Goal: Information Seeking & Learning: Check status

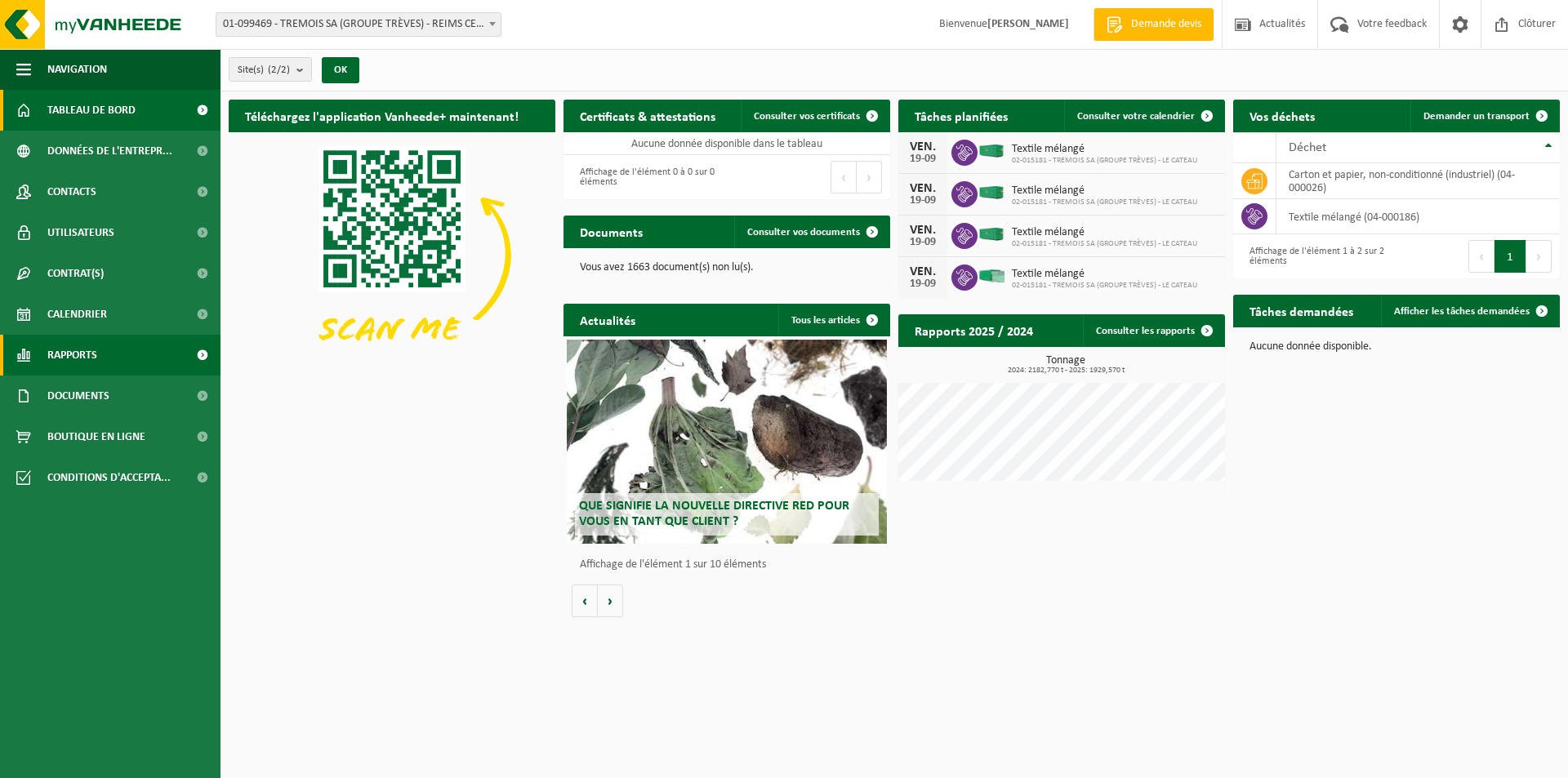
click at [92, 346] on span "Rapports" at bounding box center [72, 355] width 50 height 41
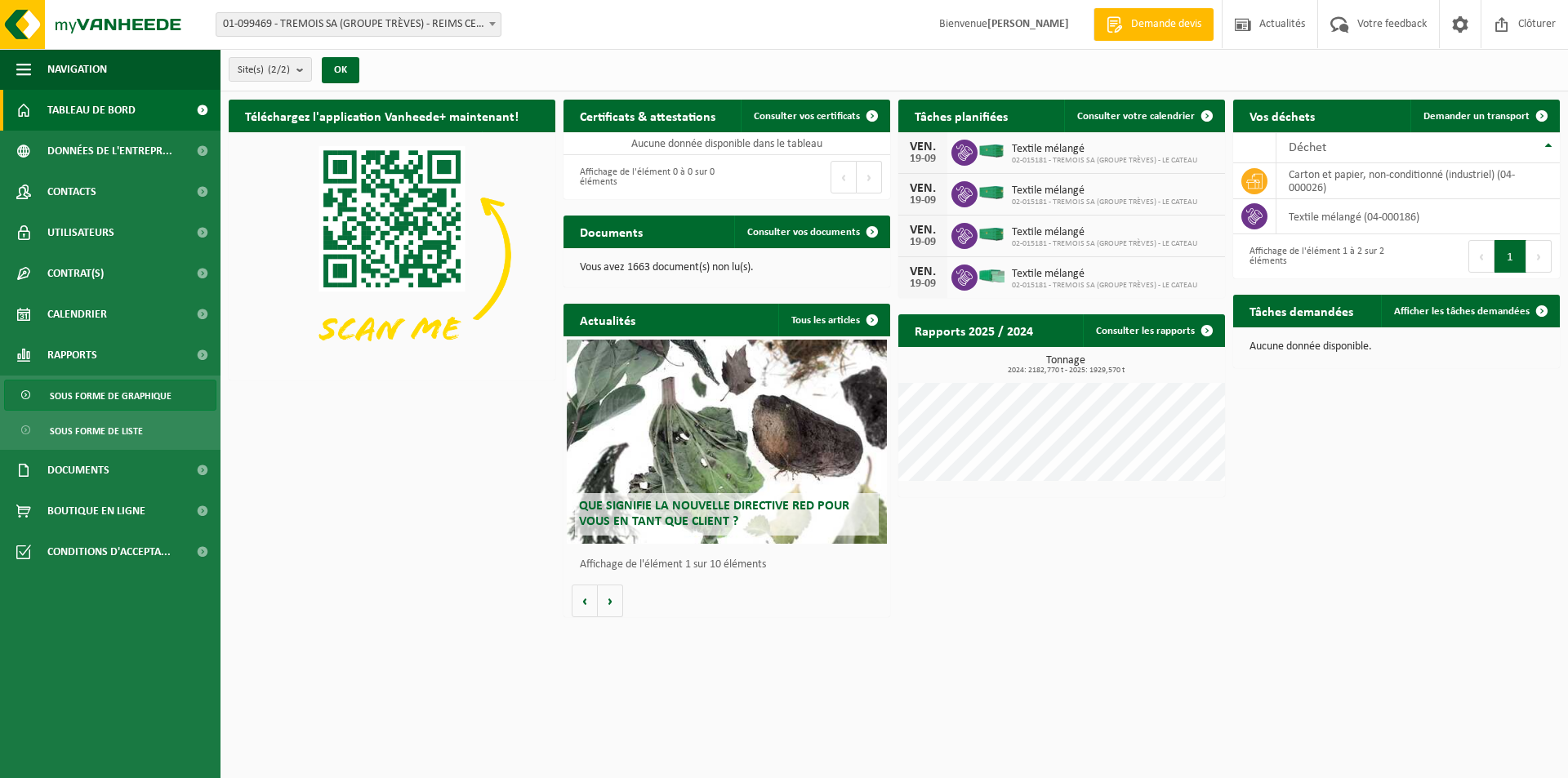
click at [114, 390] on span "Sous forme de graphique" at bounding box center [111, 396] width 122 height 31
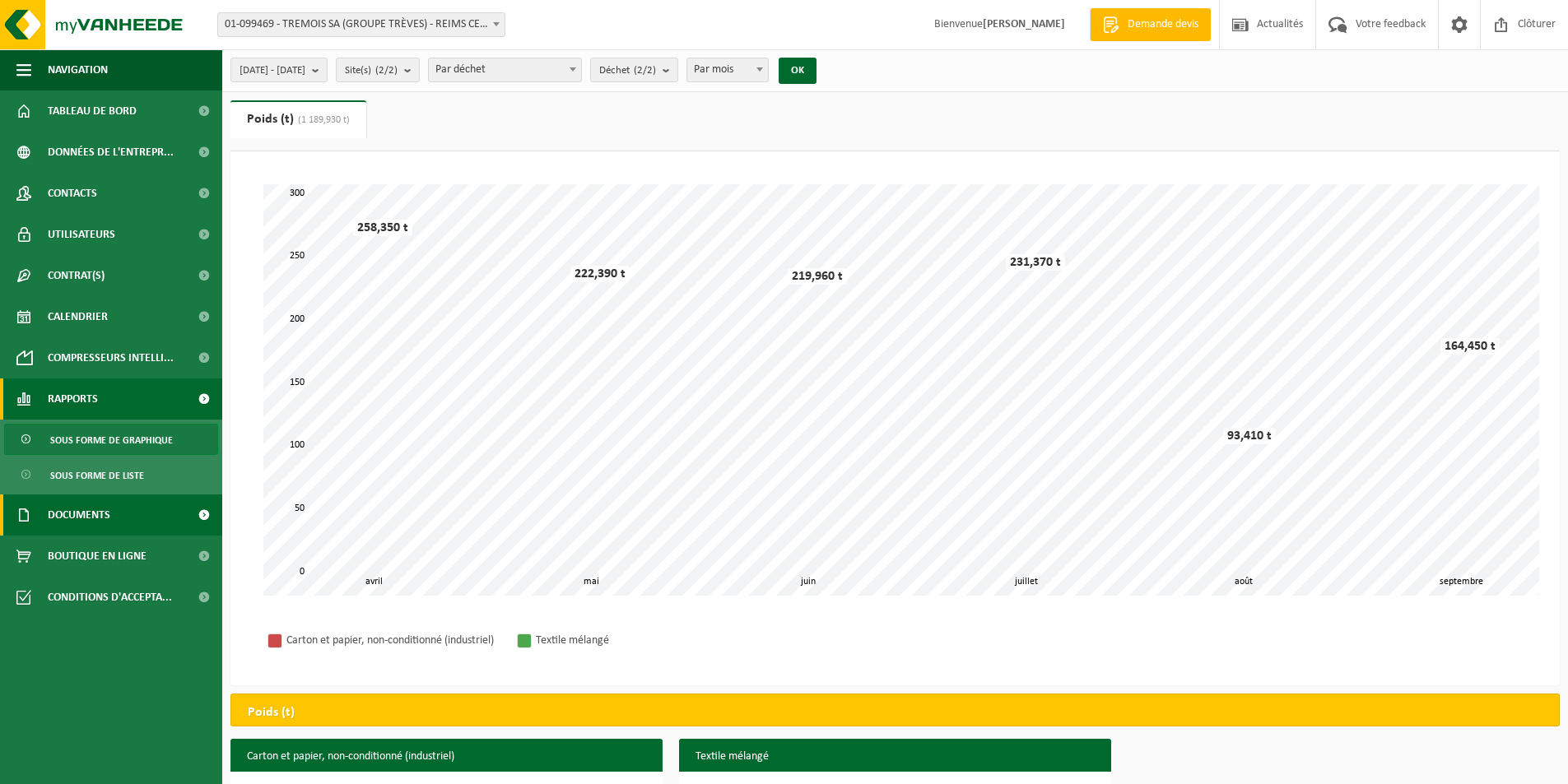
click at [120, 505] on link "Documents" at bounding box center [111, 515] width 222 height 41
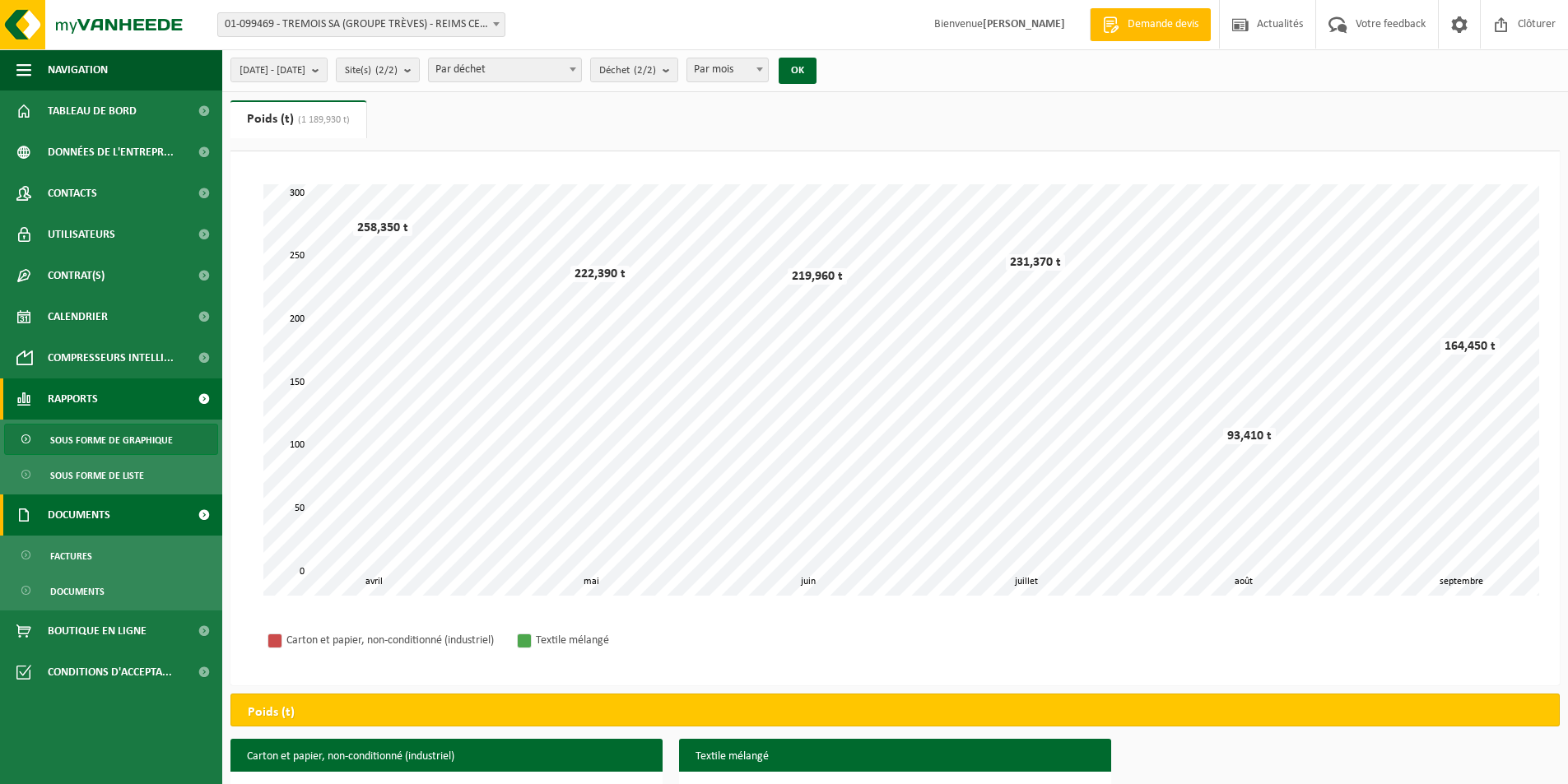
click at [120, 505] on link "Documents" at bounding box center [111, 515] width 222 height 41
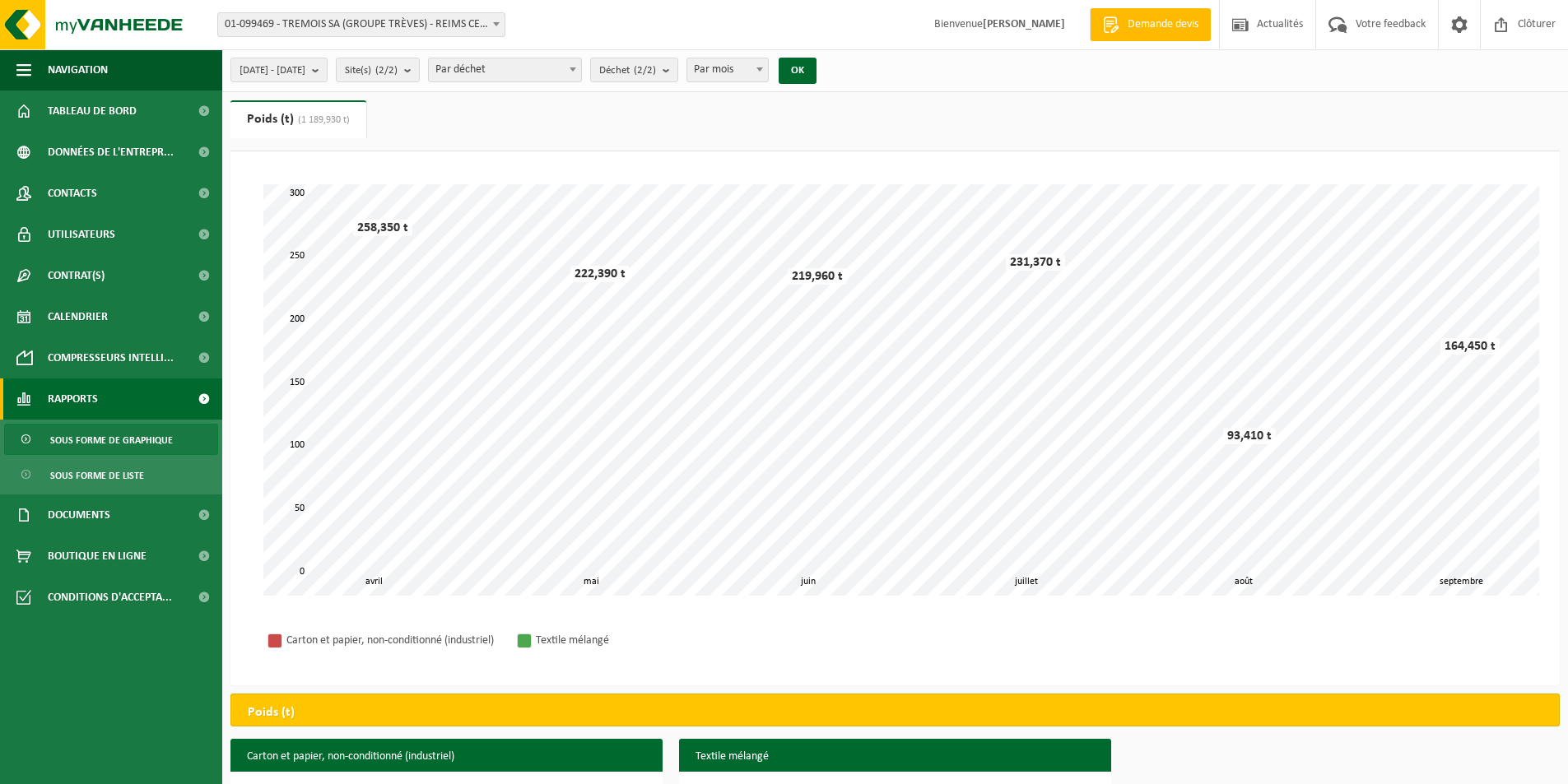
click at [484, 145] on ul "Poids (t) (1 189,930 t) Volume (m³)" at bounding box center [895, 125] width 1329 height 51
click at [474, 151] on div "Patientez Le téléchargement est un peu long en raison de la grande quantité de …" at bounding box center [895, 417] width 1329 height 534
click at [480, 140] on ul "Poids (t) (1 189,930 t) Volume (m³)" at bounding box center [895, 125] width 1329 height 51
click at [111, 350] on span "Compresseurs intelli..." at bounding box center [111, 358] width 126 height 41
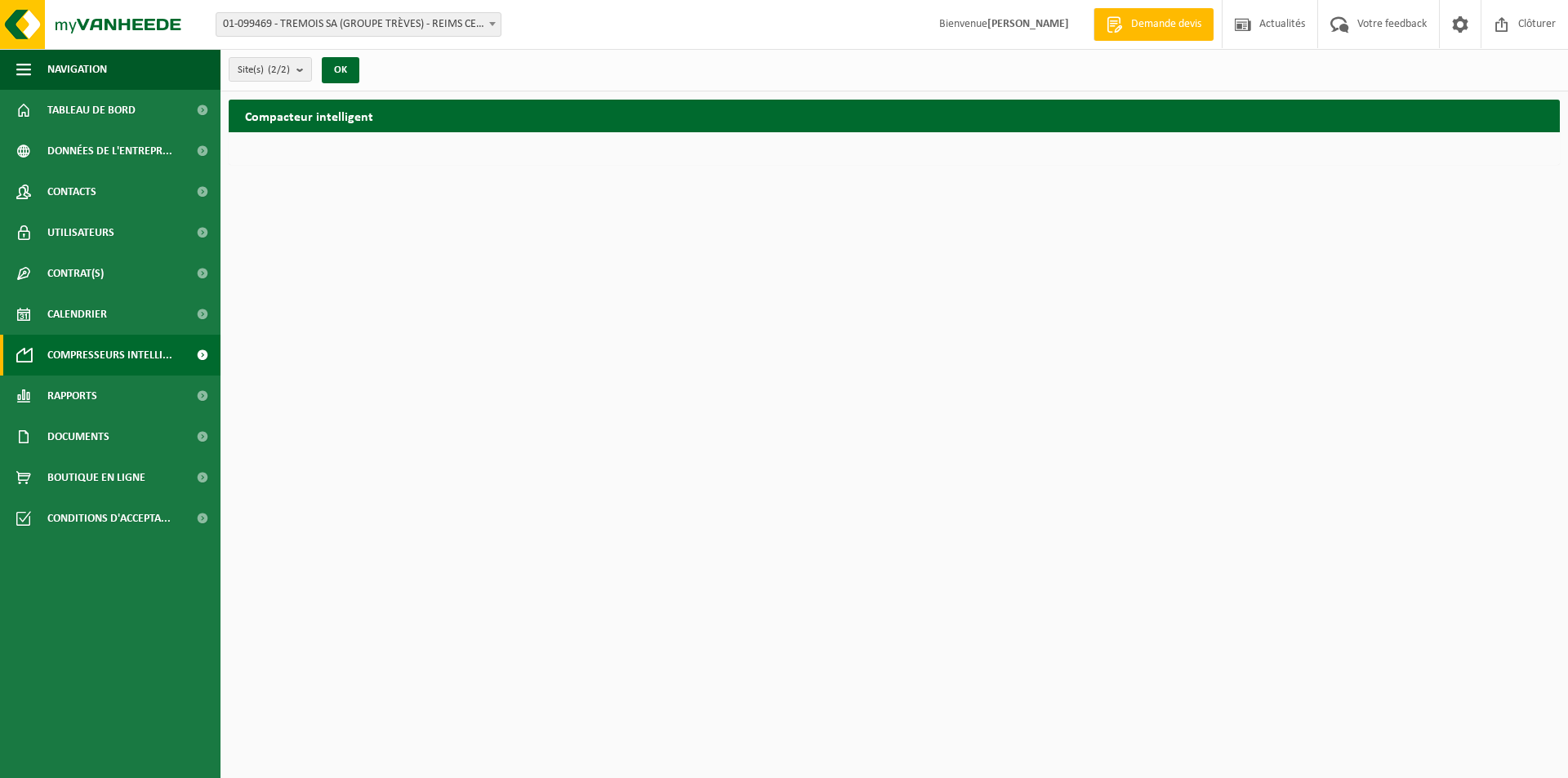
click at [447, 106] on div "Compacteur intelligent" at bounding box center [894, 115] width 1331 height 33
click at [133, 315] on link "Calendrier" at bounding box center [110, 314] width 220 height 41
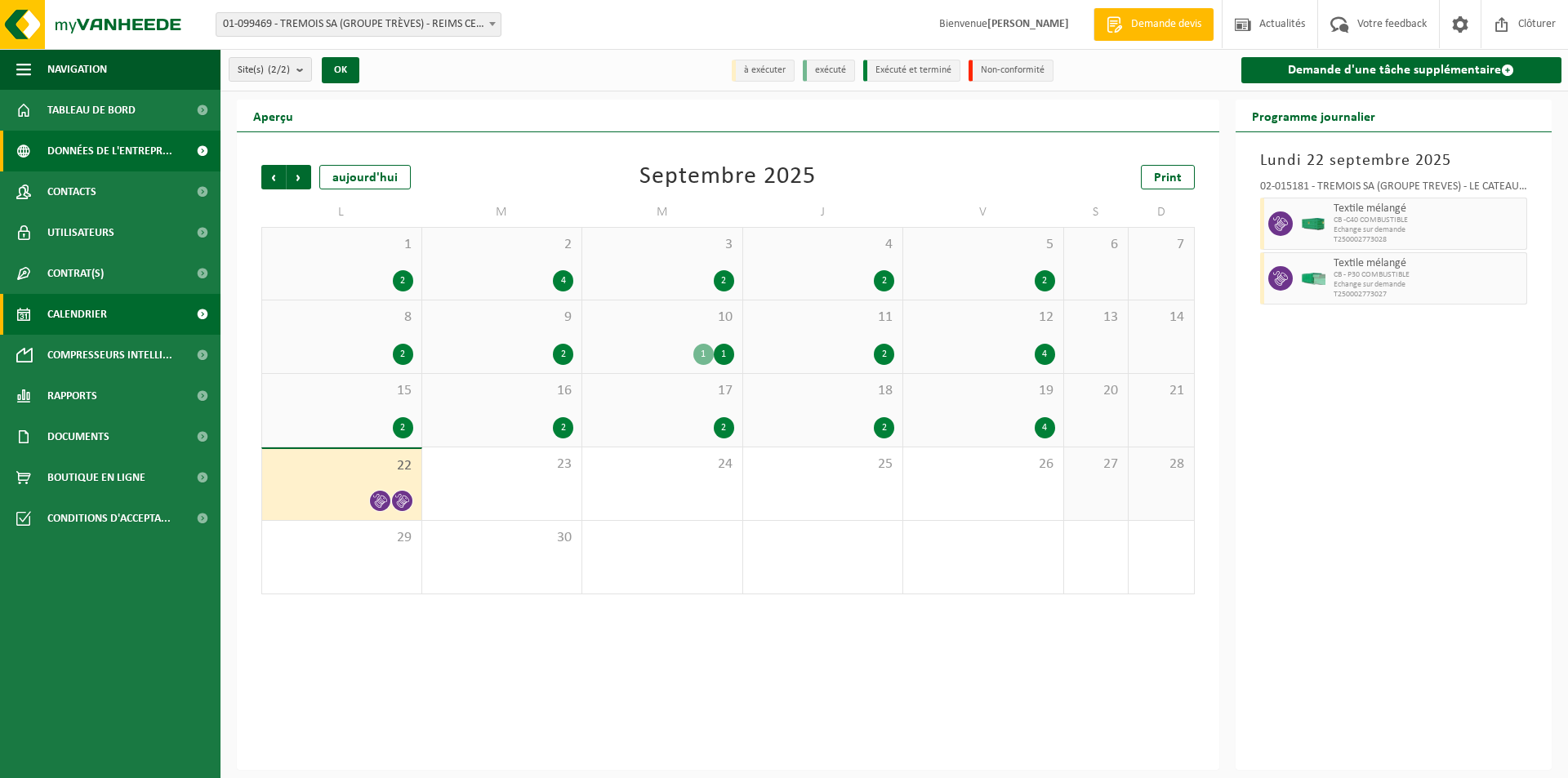
click at [101, 150] on span "Données de l'entrepr..." at bounding box center [110, 151] width 125 height 41
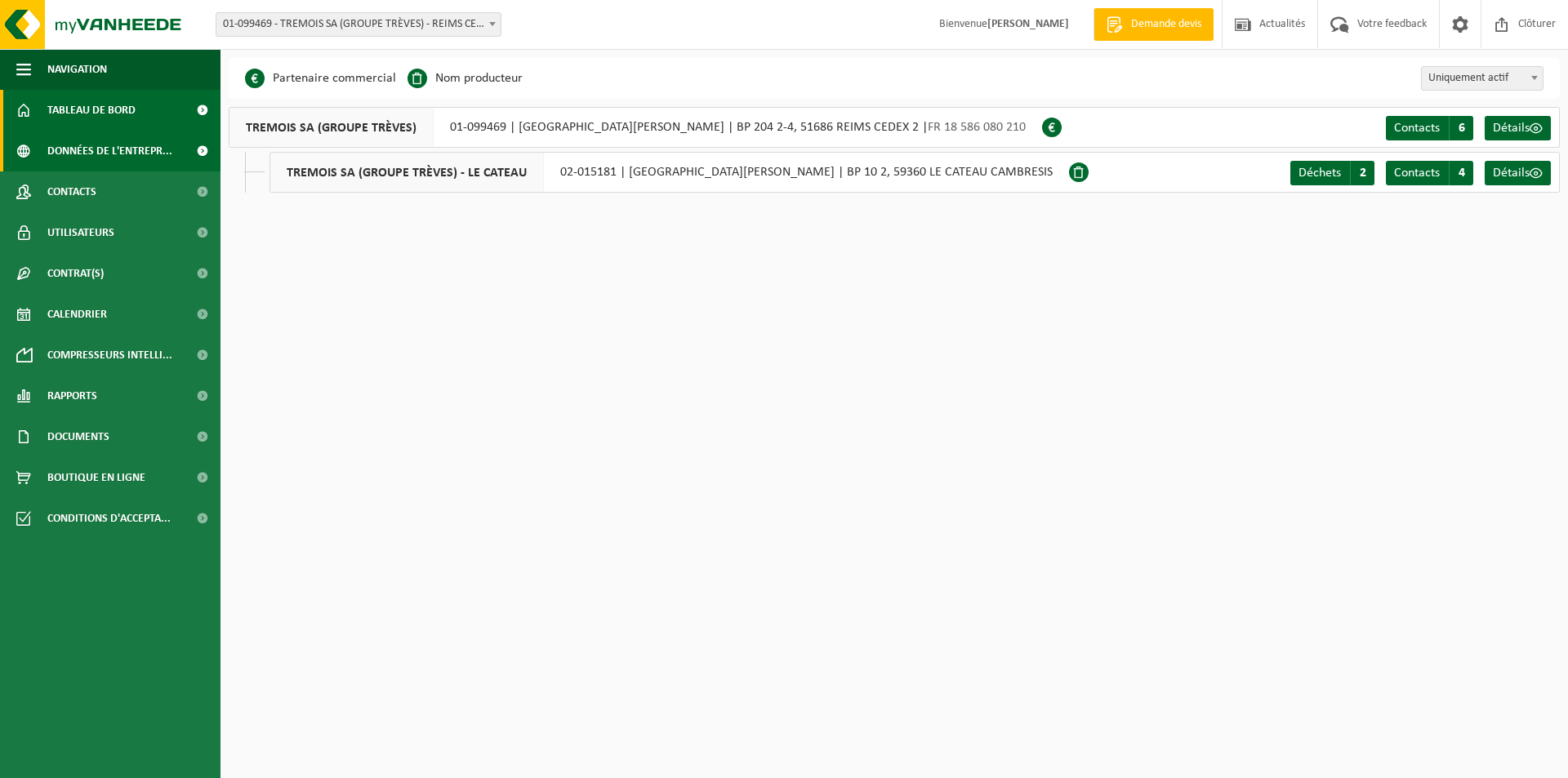
click at [91, 101] on span "Tableau de bord" at bounding box center [92, 110] width 88 height 41
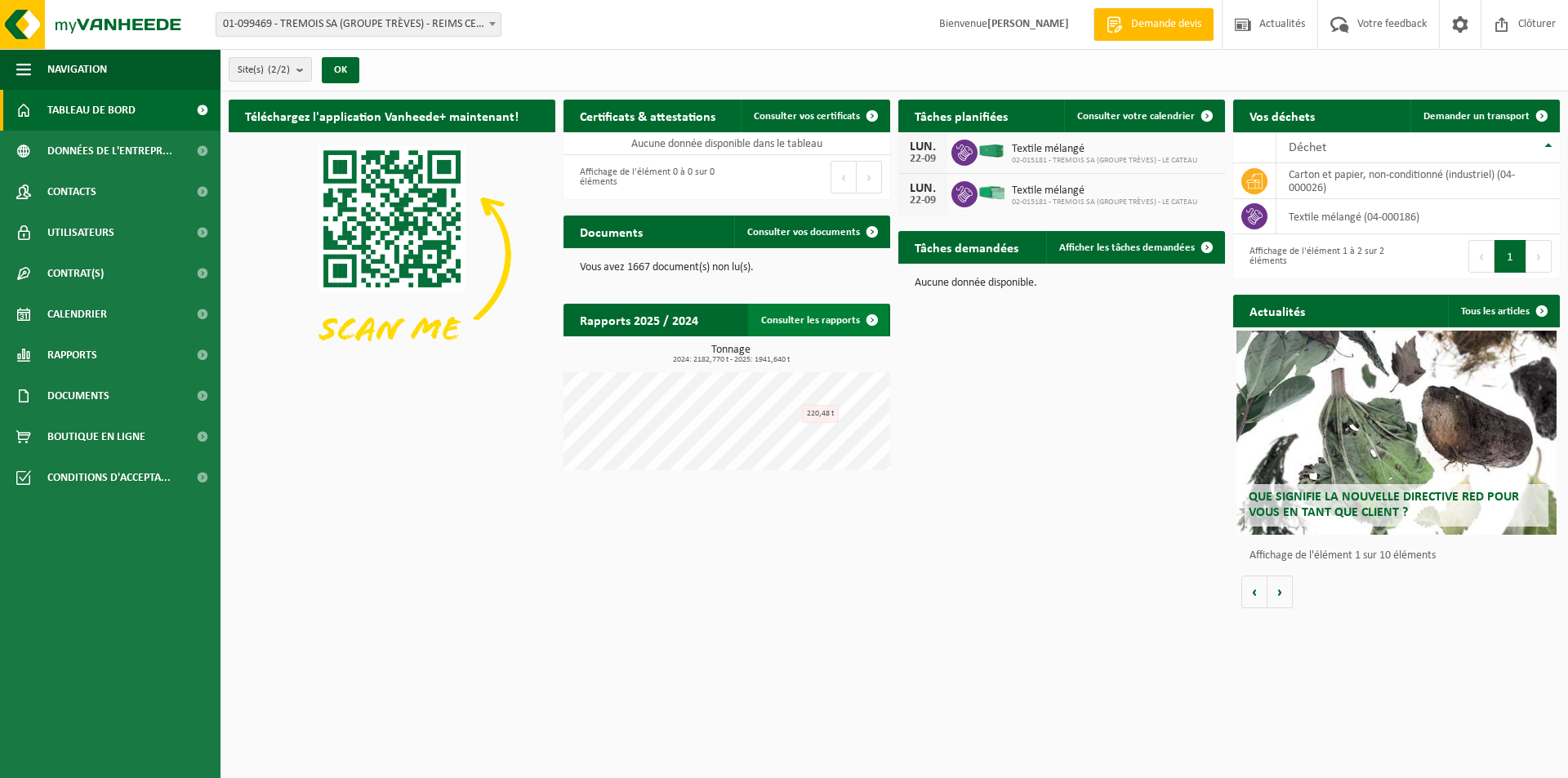
click at [816, 309] on link "Consulter les rapports" at bounding box center [818, 320] width 140 height 33
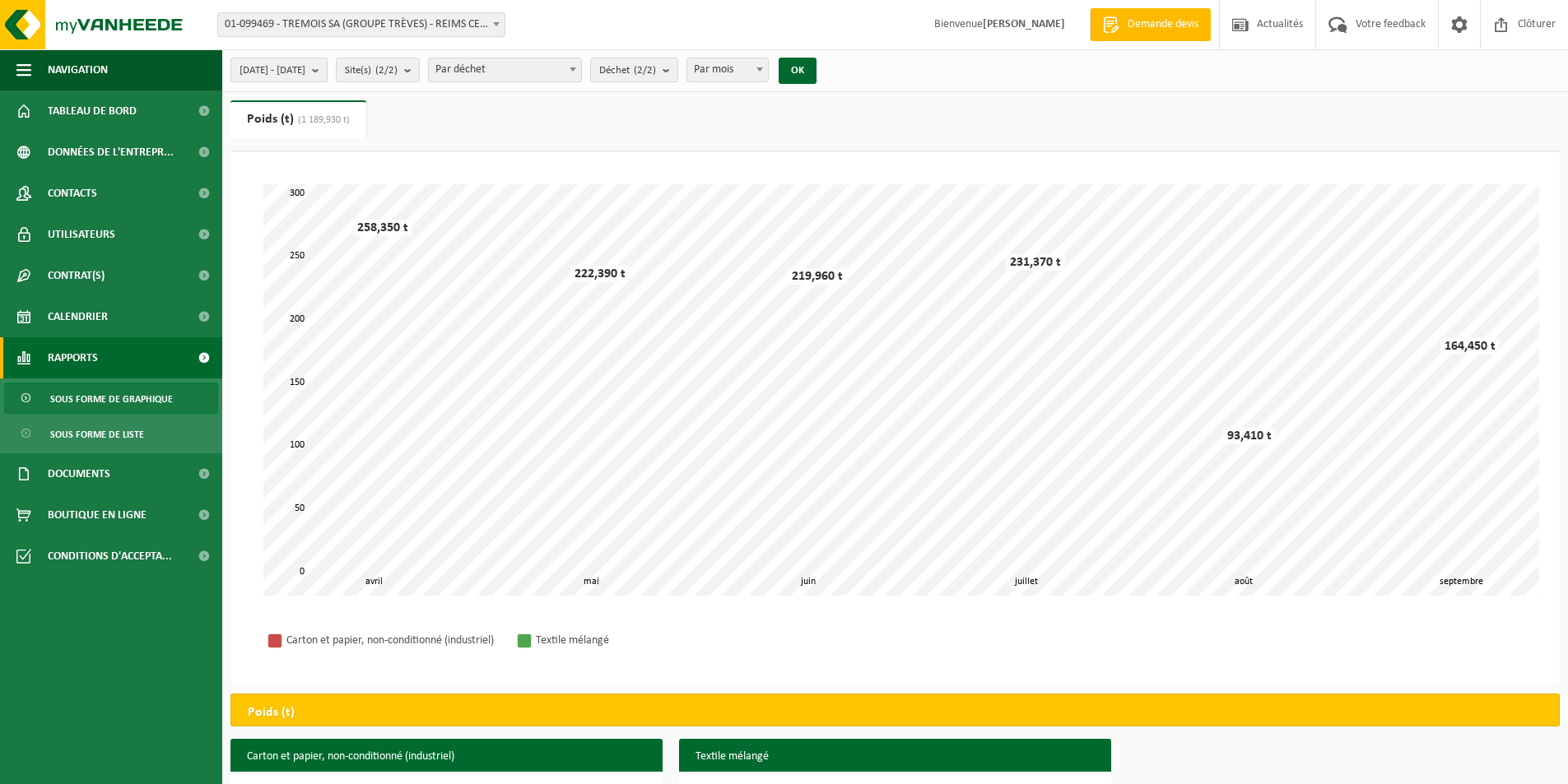
click at [306, 78] on span "[DATE] - [DATE]" at bounding box center [273, 71] width 66 height 25
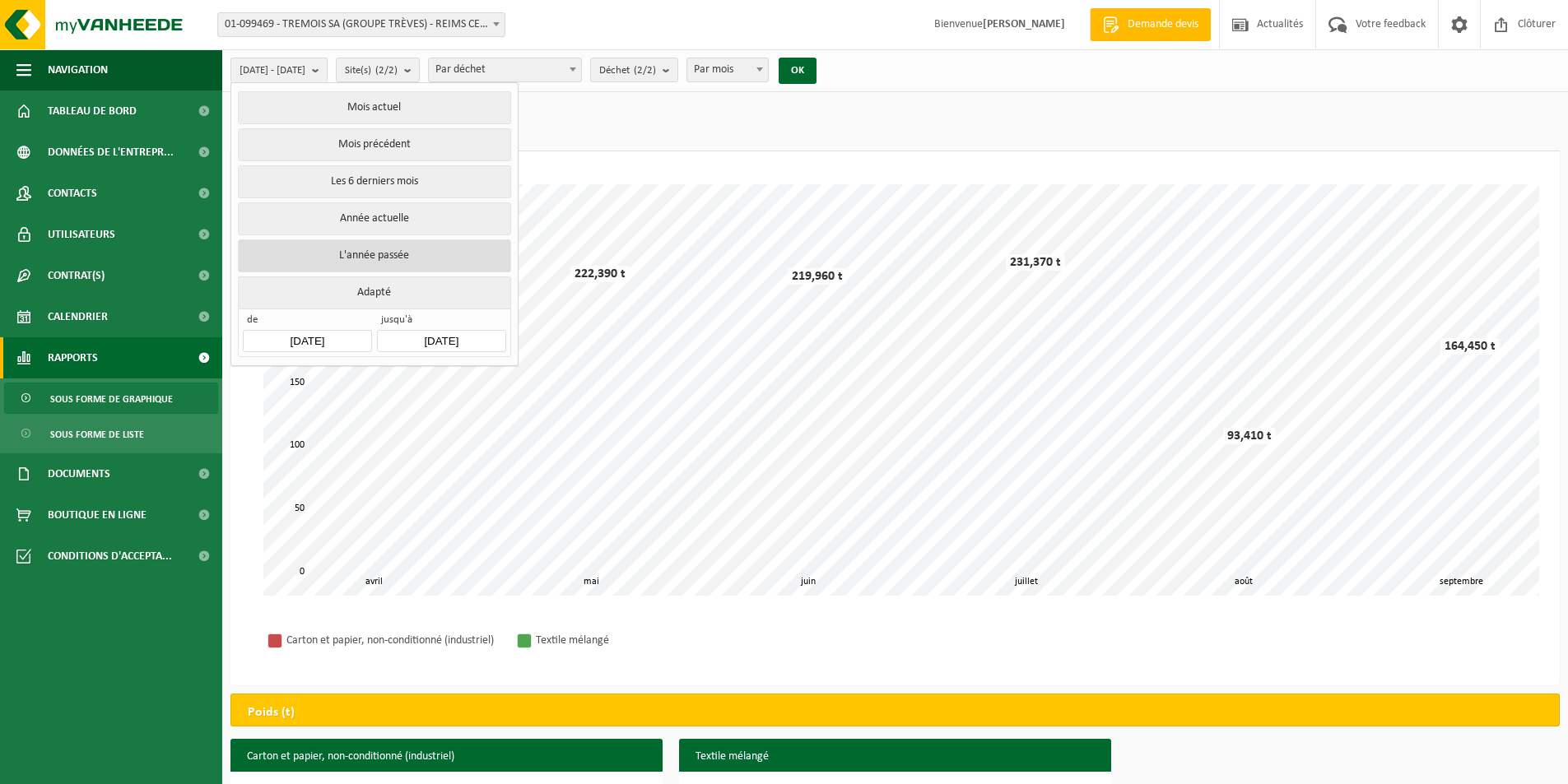
click at [392, 251] on button "L'année passée" at bounding box center [374, 256] width 273 height 33
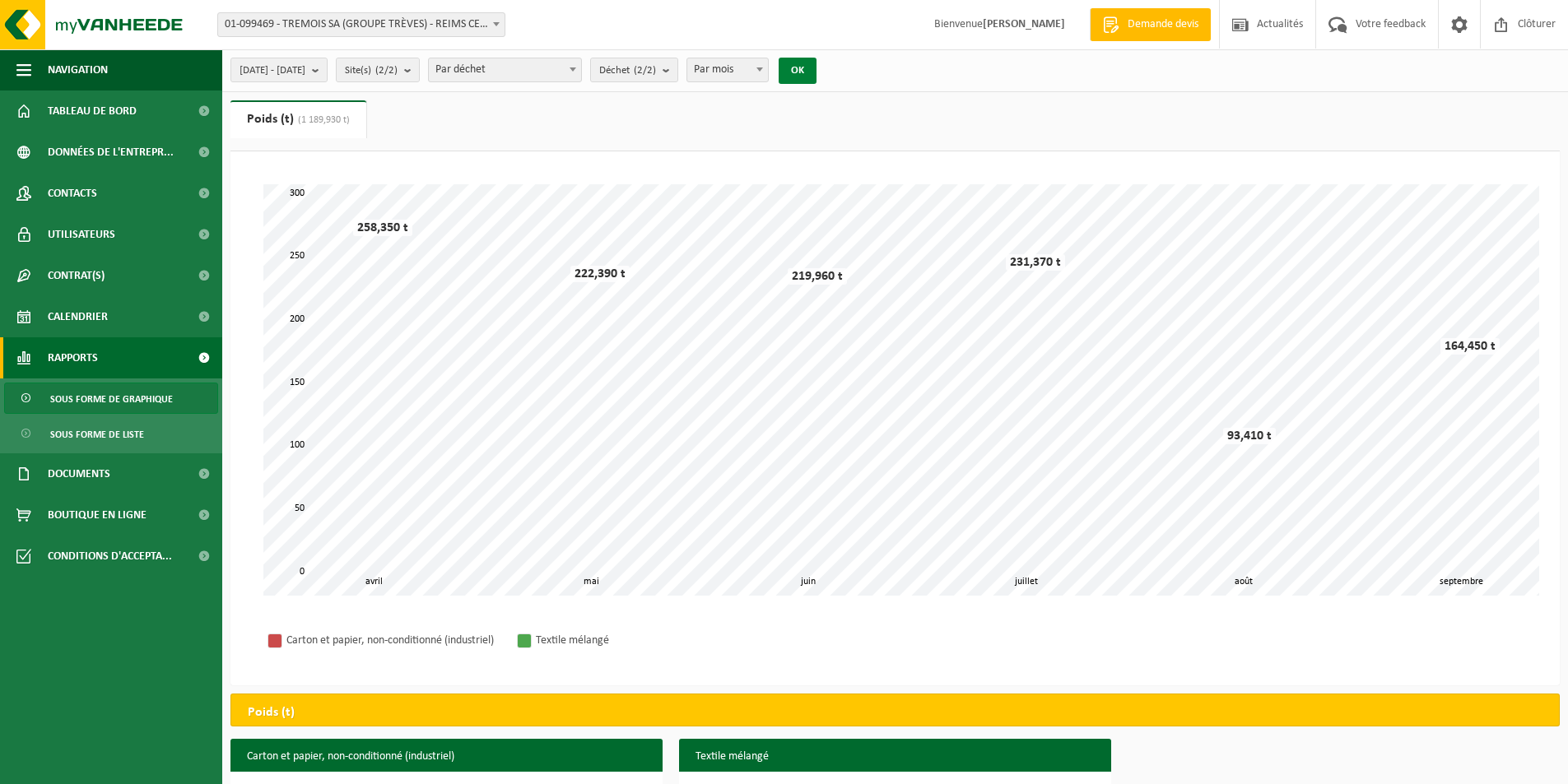
click at [816, 82] on button "OK" at bounding box center [797, 71] width 38 height 27
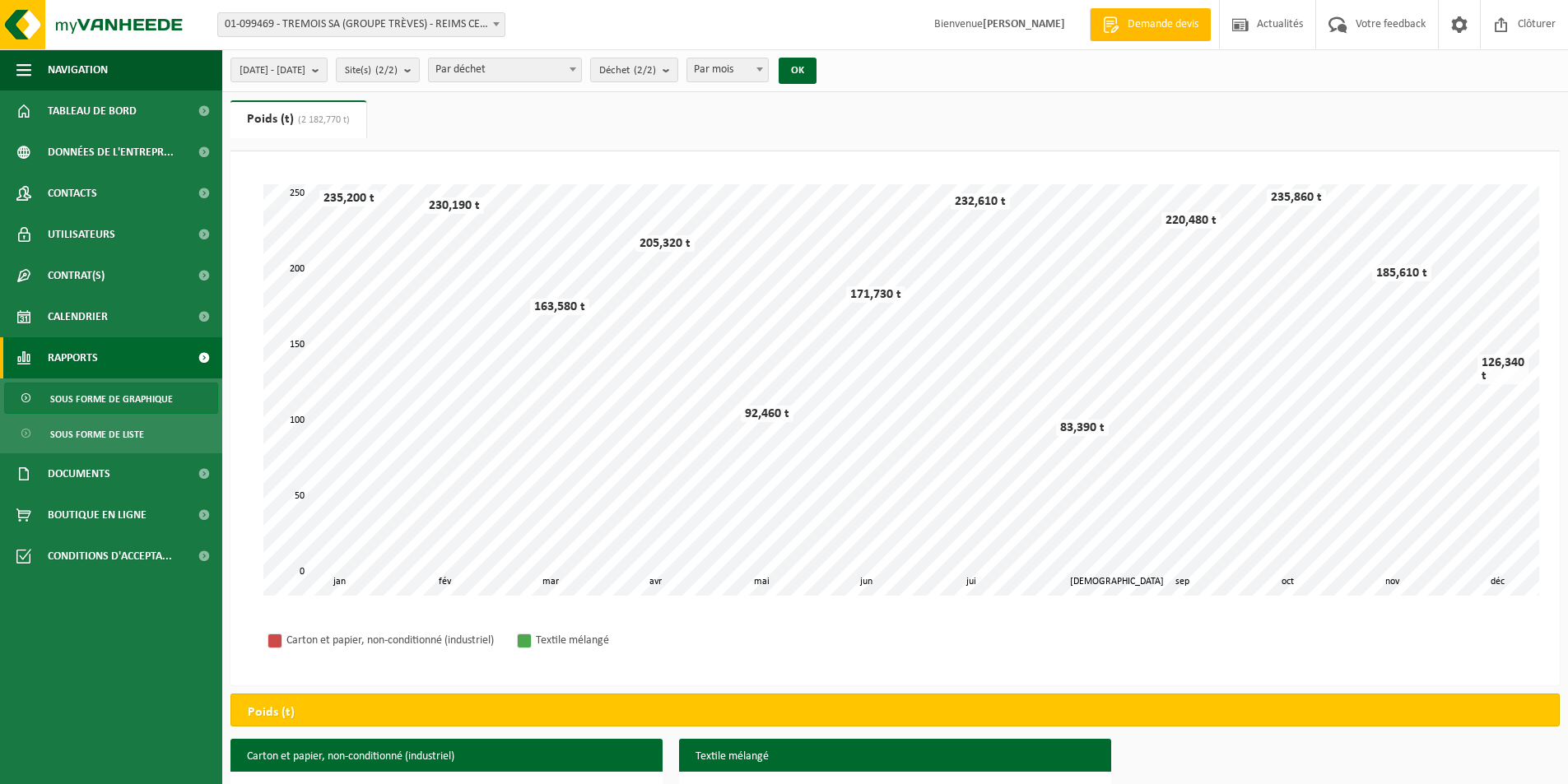
click at [125, 360] on link "Rapports" at bounding box center [111, 358] width 222 height 41
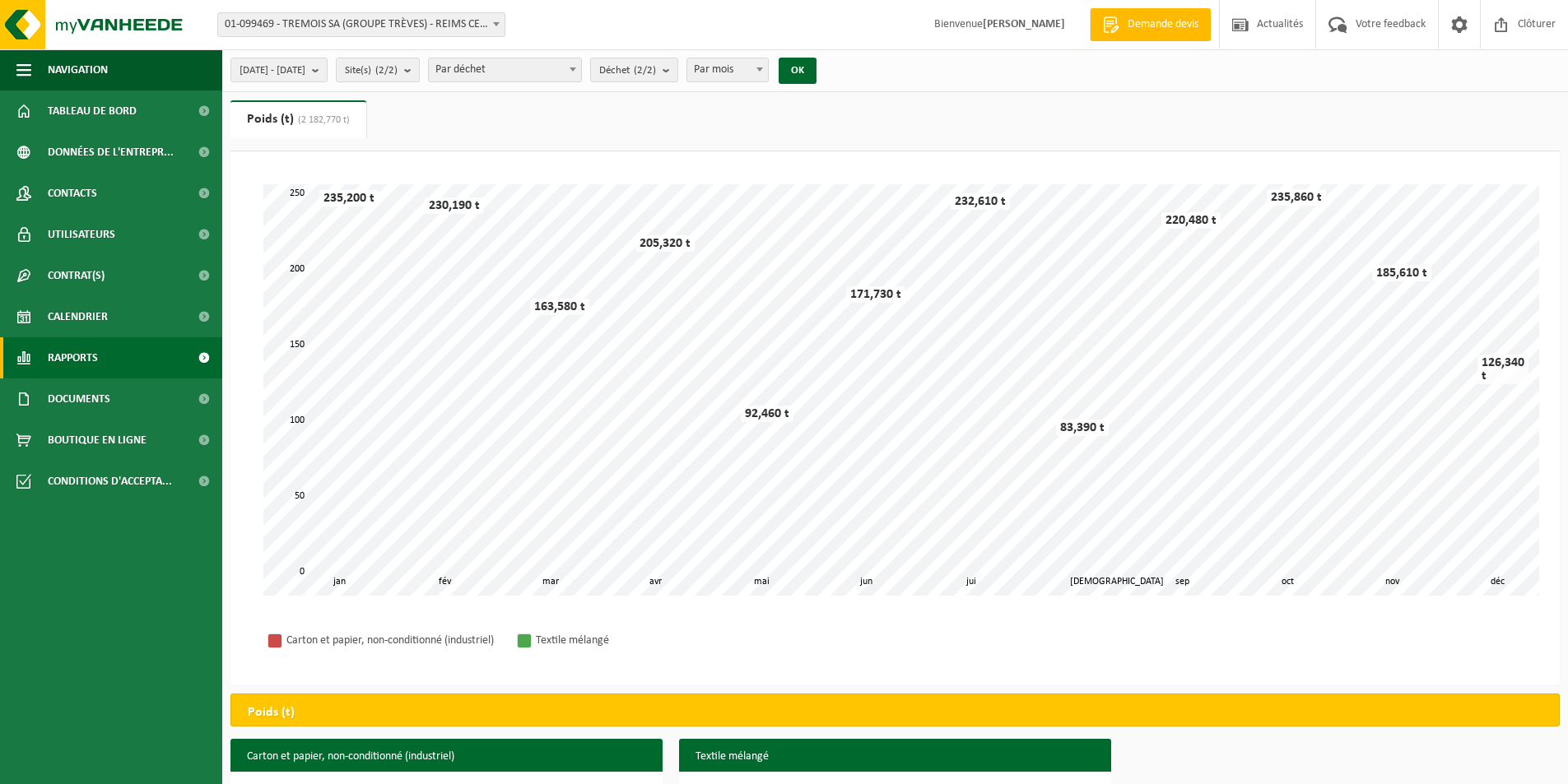
click at [130, 365] on link "Rapports" at bounding box center [111, 358] width 222 height 41
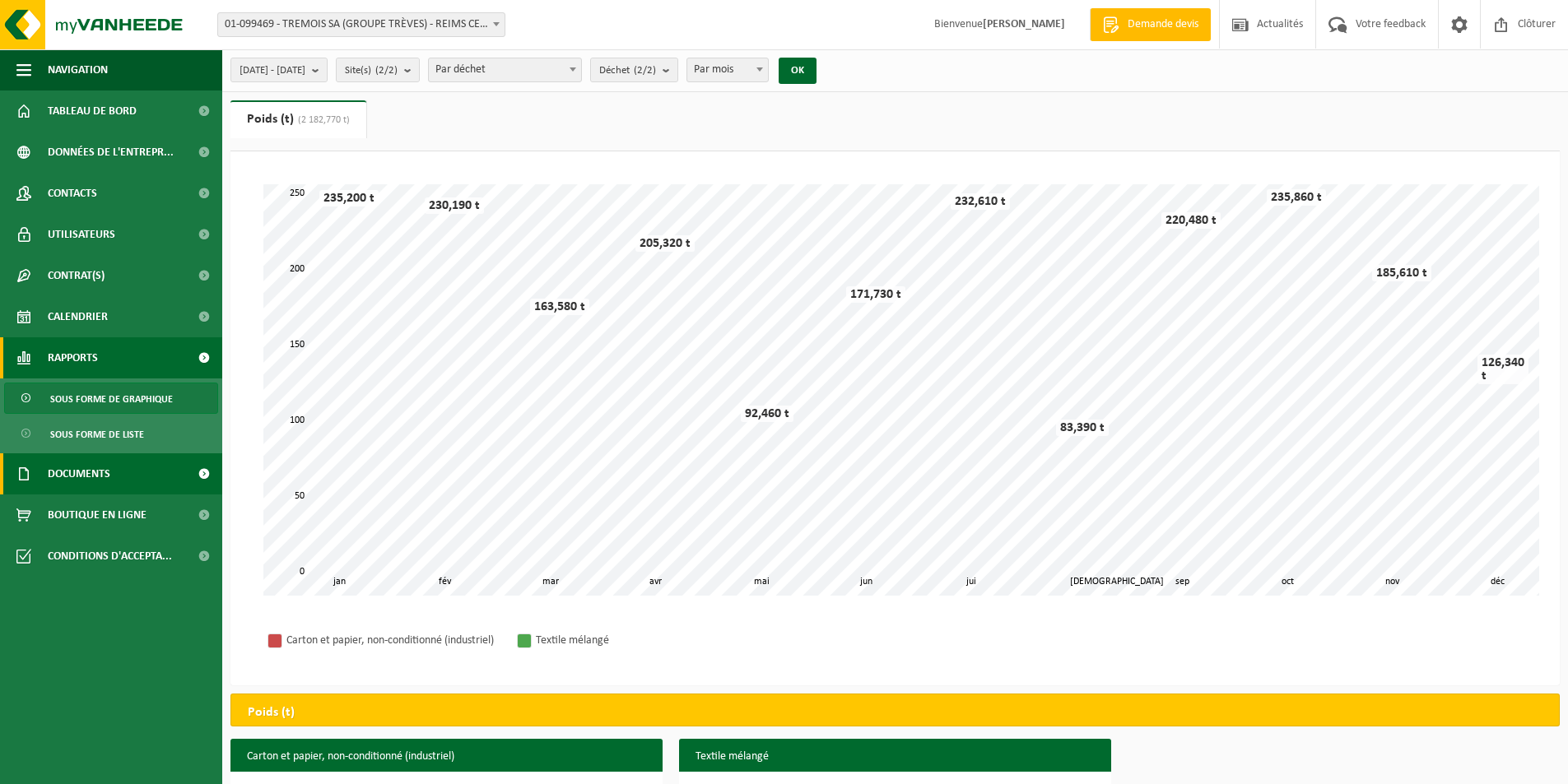
click at [101, 486] on span "Documents" at bounding box center [79, 473] width 62 height 41
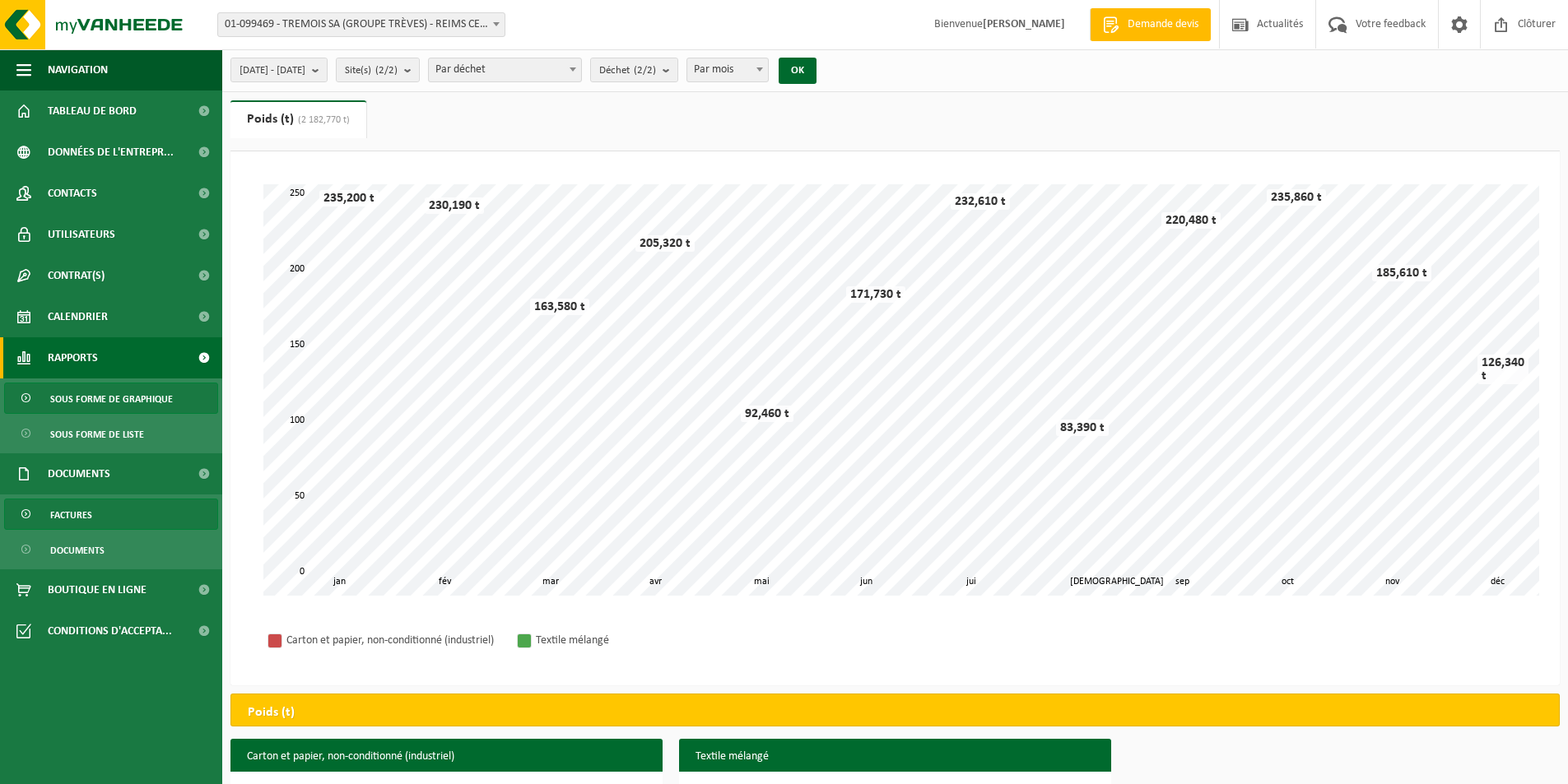
click at [56, 505] on span "Factures" at bounding box center [71, 514] width 42 height 31
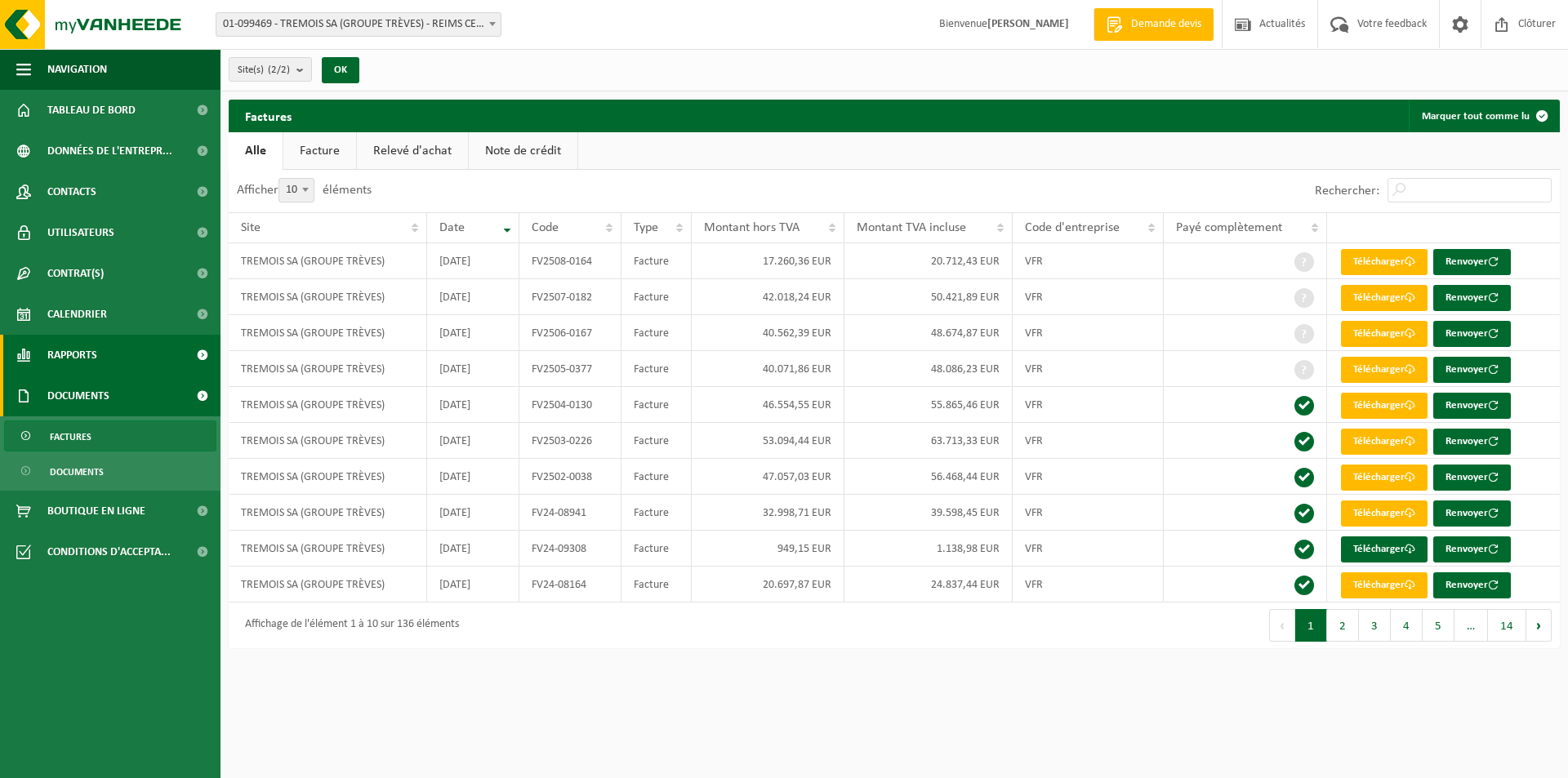
click at [127, 360] on link "Rapports" at bounding box center [110, 355] width 220 height 41
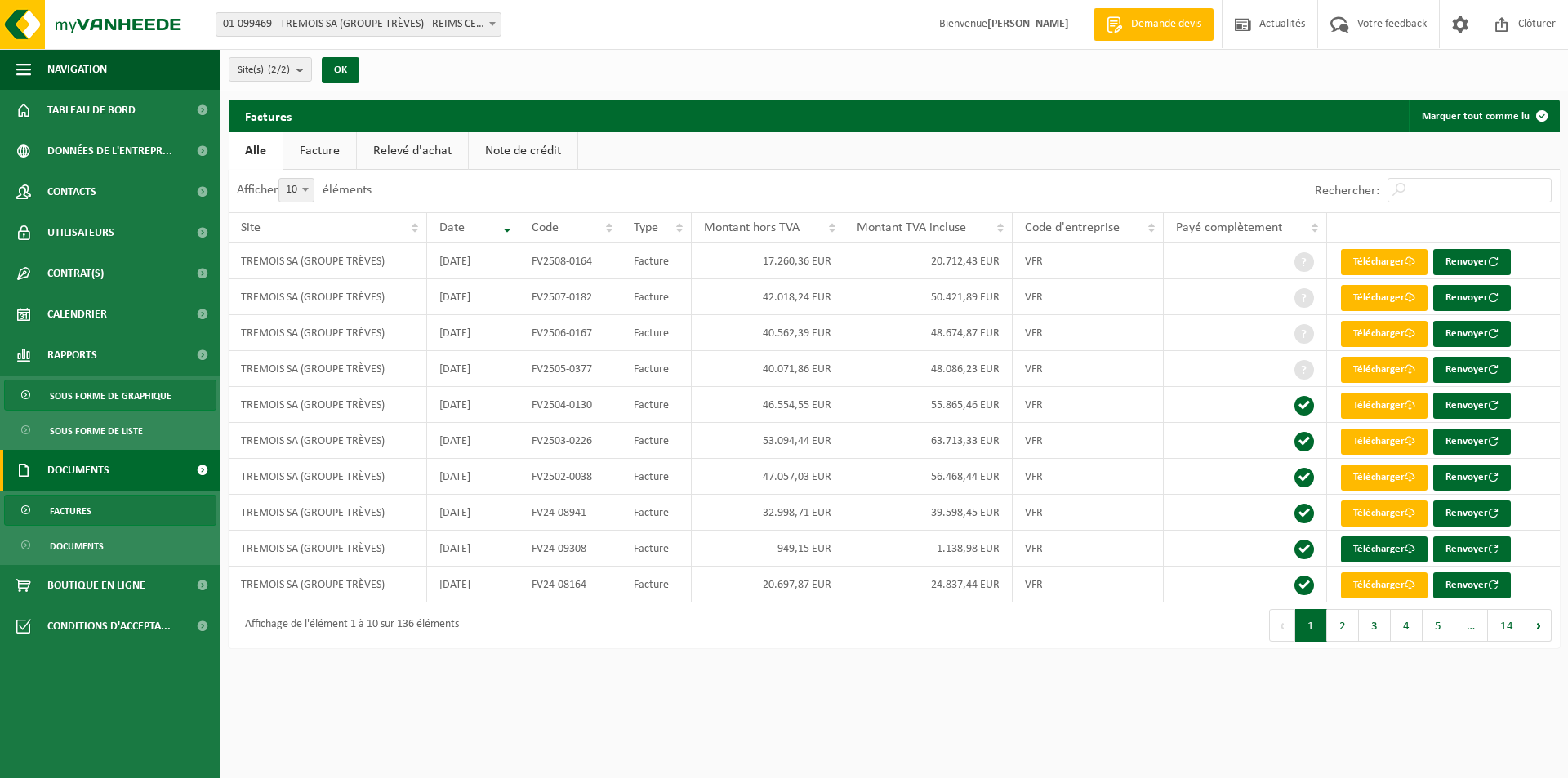
click at [107, 398] on span "Sous forme de graphique" at bounding box center [111, 396] width 122 height 31
